Goal: Task Accomplishment & Management: Complete application form

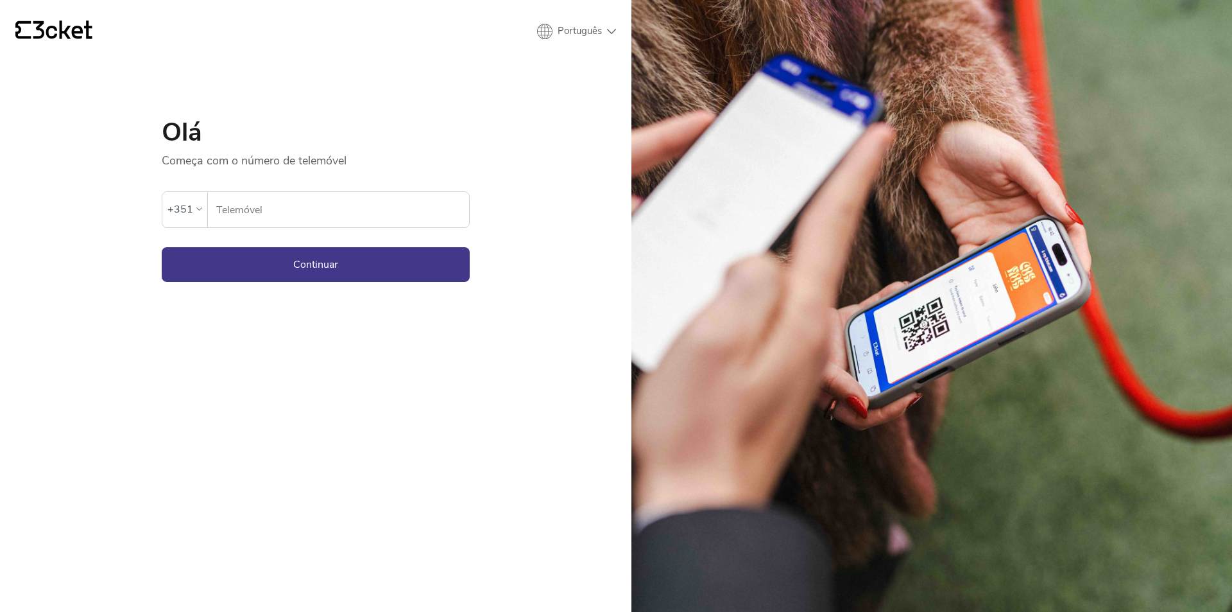
click at [356, 203] on input "Telemóvel" at bounding box center [342, 209] width 253 height 35
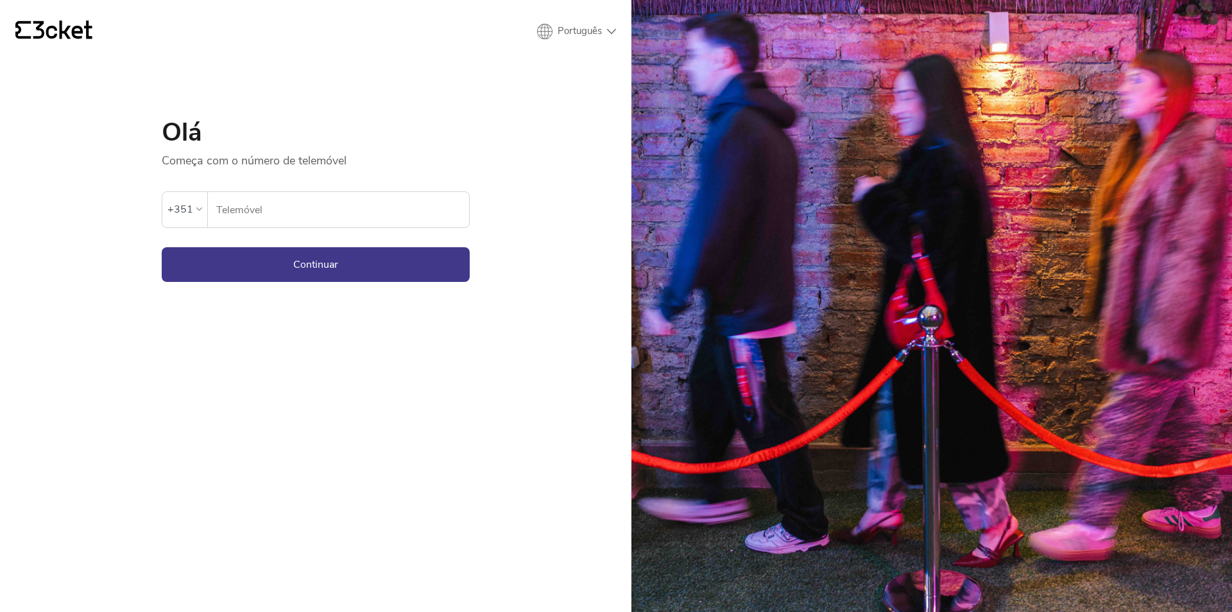
click at [252, 218] on input "Telemóvel" at bounding box center [342, 209] width 253 height 35
paste input "925100351"
type input "925100351"
click at [325, 255] on button "Continuar" at bounding box center [316, 264] width 308 height 35
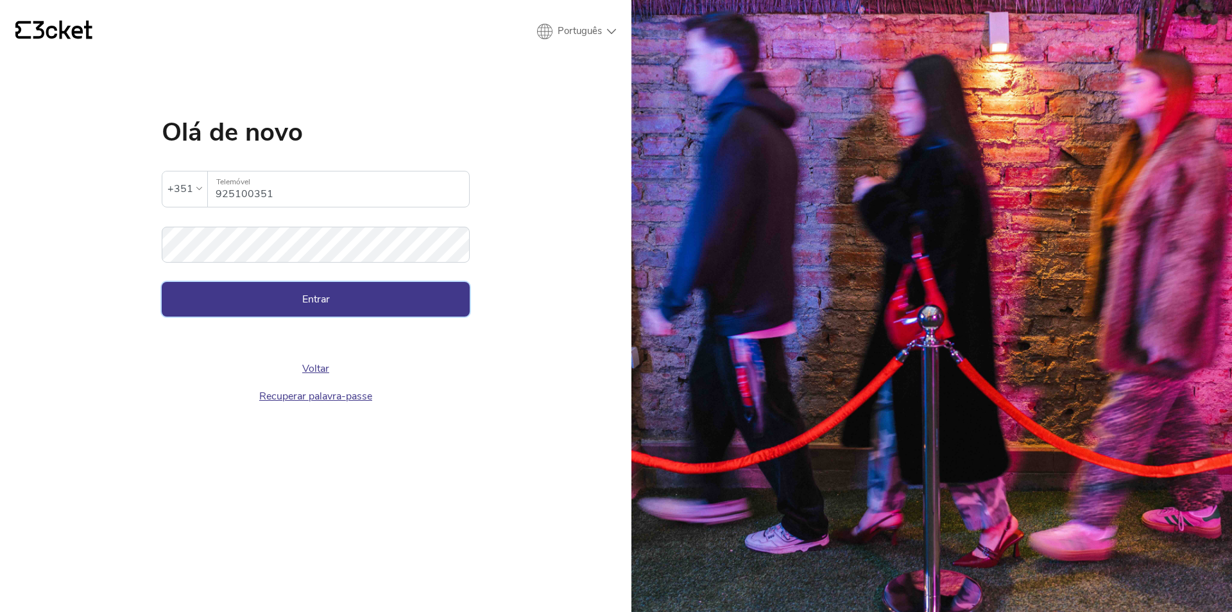
click at [314, 296] on button "Entrar" at bounding box center [316, 299] width 308 height 35
